Goal: Check status: Check status

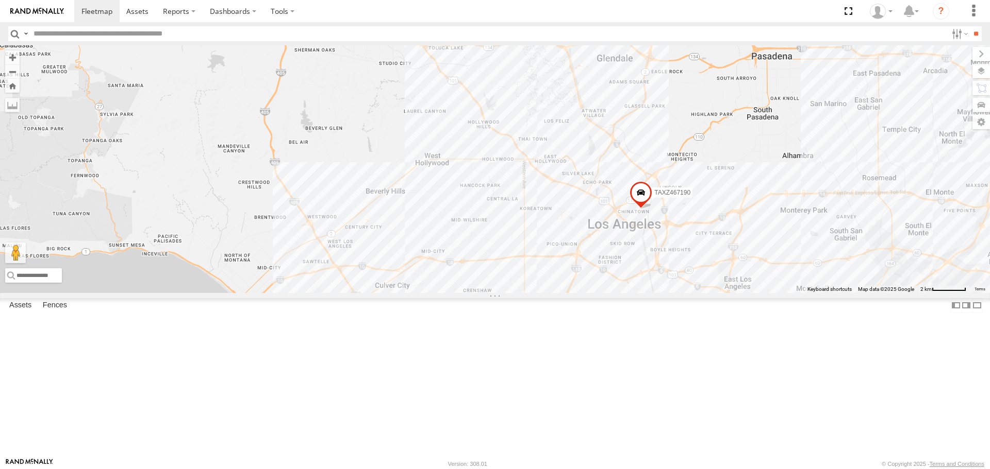
drag, startPoint x: 561, startPoint y: 177, endPoint x: 564, endPoint y: 148, distance: 28.5
click at [563, 149] on div "[PERSON_NAME] TAXZ467190" at bounding box center [495, 168] width 990 height 247
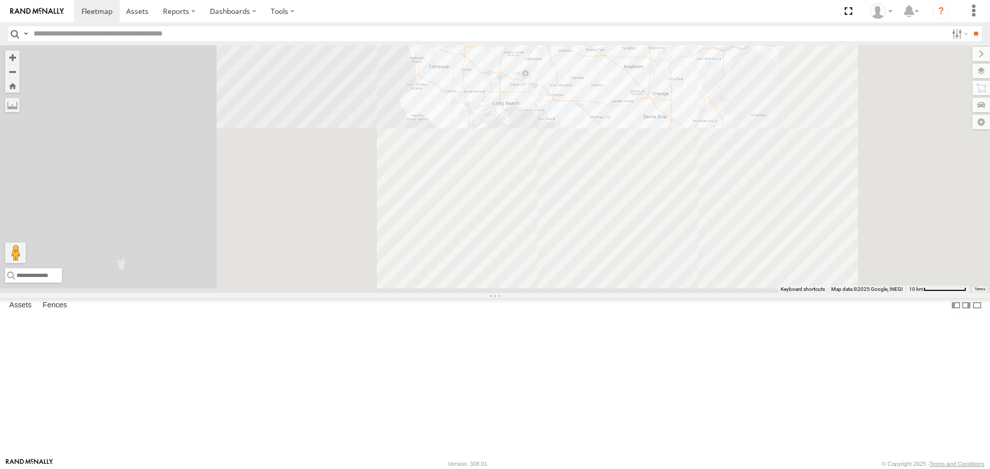
drag, startPoint x: 594, startPoint y: 114, endPoint x: 584, endPoint y: 96, distance: 20.8
click at [584, 96] on div "[PERSON_NAME] TAXZ467190" at bounding box center [495, 168] width 990 height 247
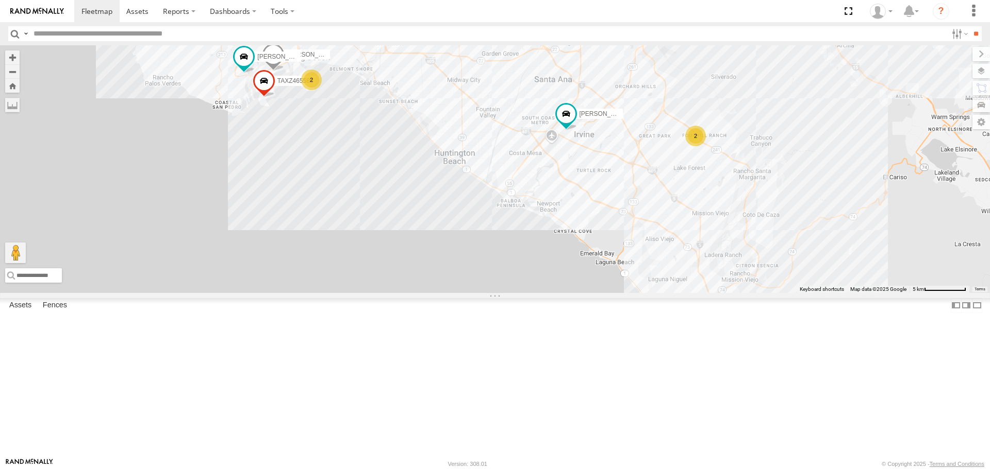
click at [703, 146] on div "2" at bounding box center [695, 136] width 21 height 21
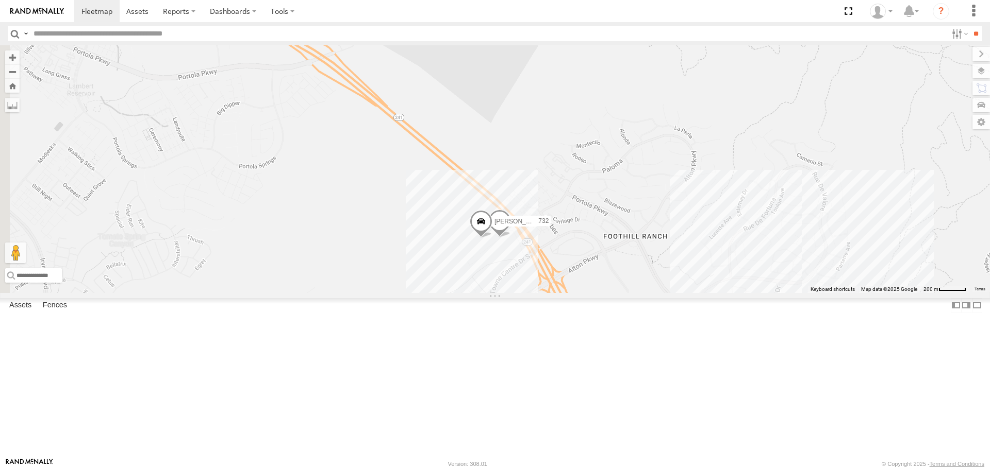
drag, startPoint x: 318, startPoint y: 263, endPoint x: 480, endPoint y: 349, distance: 182.6
click at [480, 293] on div "[PERSON_NAME] TAXZ467190 [PERSON_NAME]/T-1623 884493/[PERSON_NAME]-1620/[PERSON…" at bounding box center [495, 168] width 990 height 247
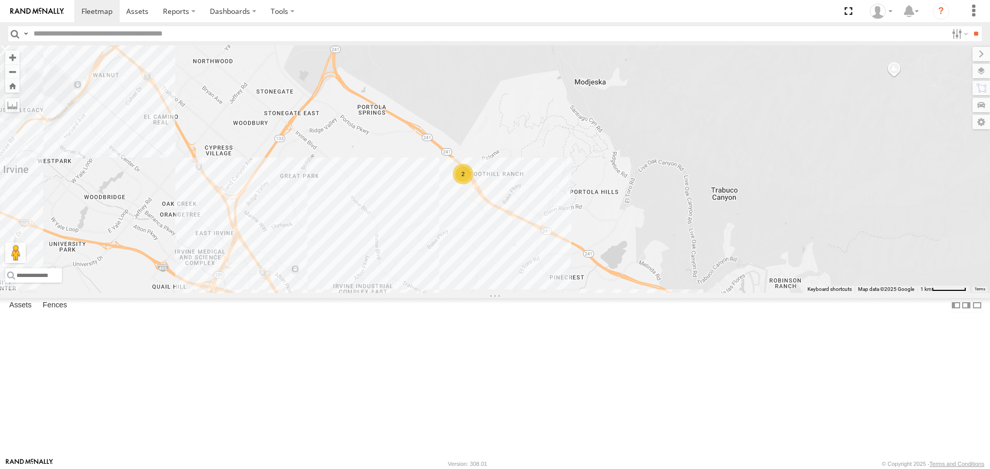
drag, startPoint x: 303, startPoint y: 287, endPoint x: 394, endPoint y: 242, distance: 101.6
click at [394, 242] on div "[PERSON_NAME] TAXZ467190 [PERSON_NAME]/T-1623 884493/[PERSON_NAME]-1620/[PERSON…" at bounding box center [495, 168] width 990 height 247
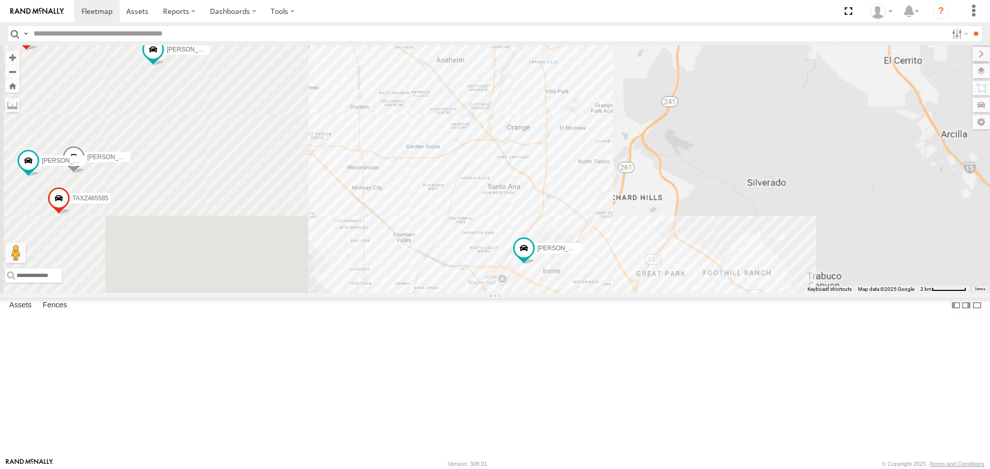
drag, startPoint x: 380, startPoint y: 259, endPoint x: 684, endPoint y: 345, distance: 315.5
click at [684, 293] on div "[PERSON_NAME] TAXZ467190 [PERSON_NAME]/T-1623 884493/[PERSON_NAME]-1620/[PERSON…" at bounding box center [495, 168] width 990 height 247
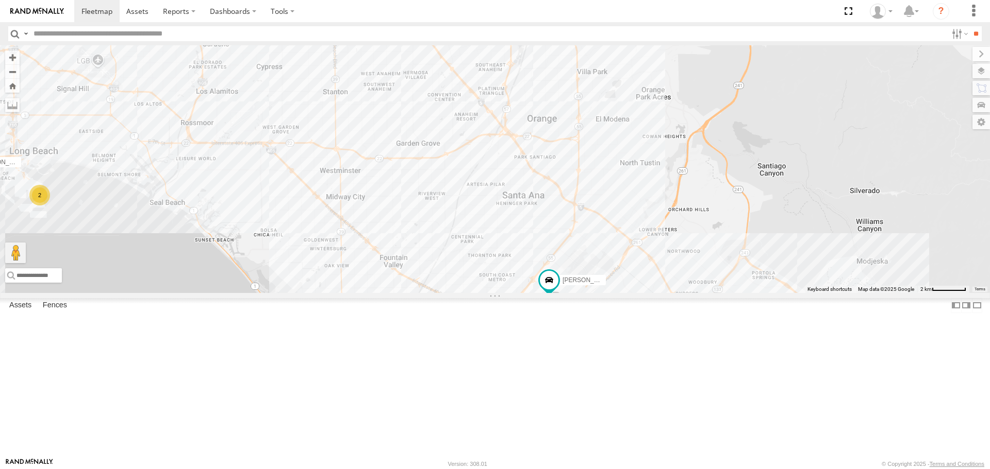
click at [880, 293] on div "[PERSON_NAME] TAXZ467190 [PERSON_NAME]/T-1623 884493/[PERSON_NAME]-1620/[PERSON…" at bounding box center [495, 168] width 990 height 247
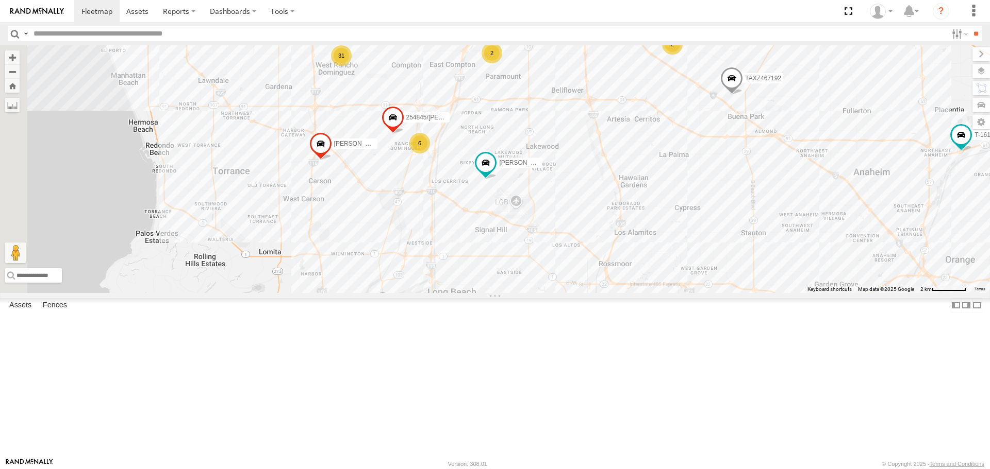
drag, startPoint x: 615, startPoint y: 283, endPoint x: 734, endPoint y: 333, distance: 129.6
click at [734, 293] on div "[PERSON_NAME] TAXZ467190 [PERSON_NAME]/T-1623 884493/[PERSON_NAME]-1620/[PERSON…" at bounding box center [495, 168] width 990 height 247
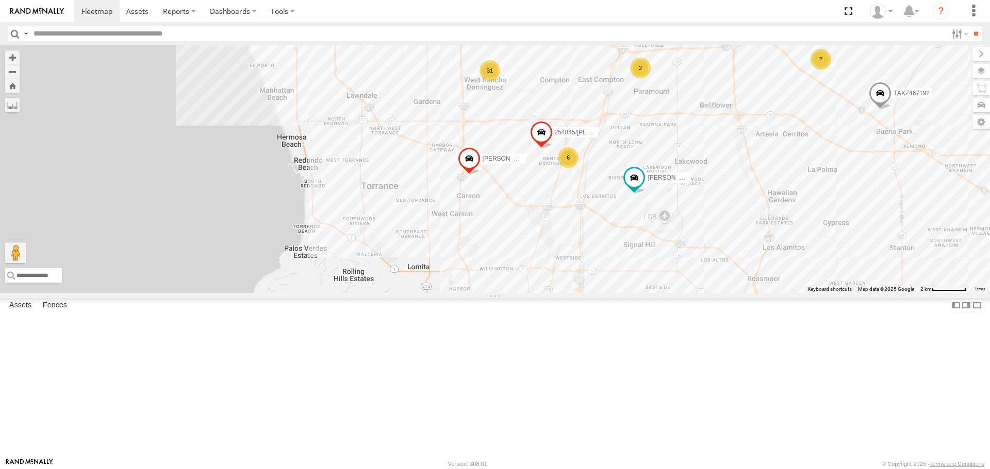
drag, startPoint x: 442, startPoint y: 249, endPoint x: 655, endPoint y: 210, distance: 216.3
click at [655, 210] on div "[PERSON_NAME] TAXZ467190 [PERSON_NAME]/T-1623 884493/[PERSON_NAME]-1620/[PERSON…" at bounding box center [495, 168] width 990 height 247
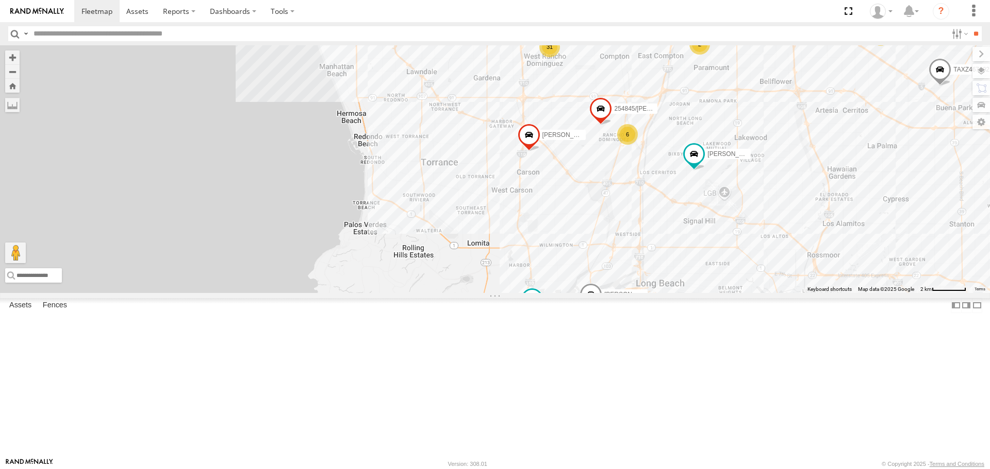
click at [666, 207] on div "[PERSON_NAME] TAXZ467190 [PERSON_NAME]/T-1623 884493/[PERSON_NAME]-1620/[PERSON…" at bounding box center [495, 168] width 990 height 247
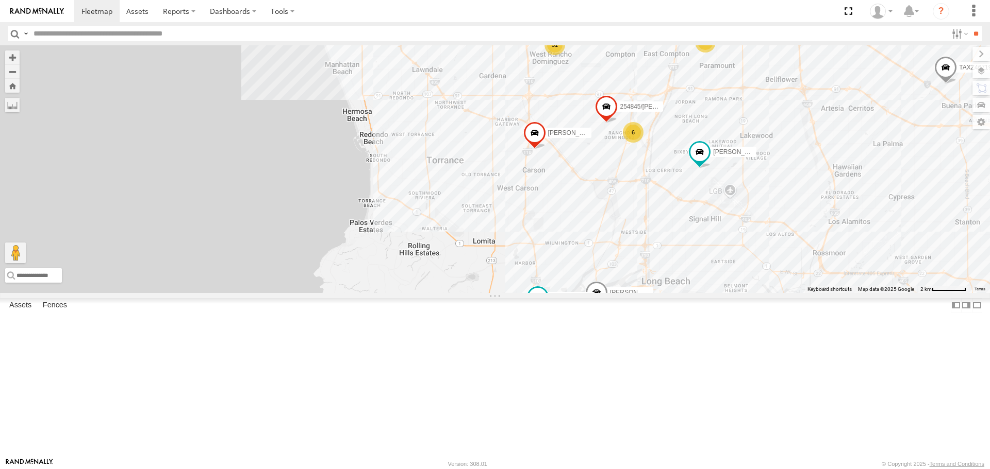
click at [630, 143] on div "6" at bounding box center [633, 132] width 21 height 21
